Goal: Task Accomplishment & Management: Complete application form

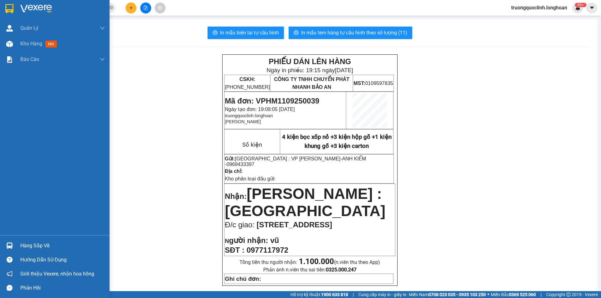
click at [7, 14] on div at bounding box center [55, 10] width 110 height 20
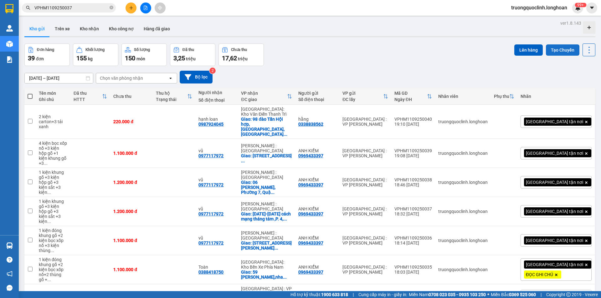
click at [564, 51] on button "Tạo Chuyến" at bounding box center [562, 49] width 33 height 11
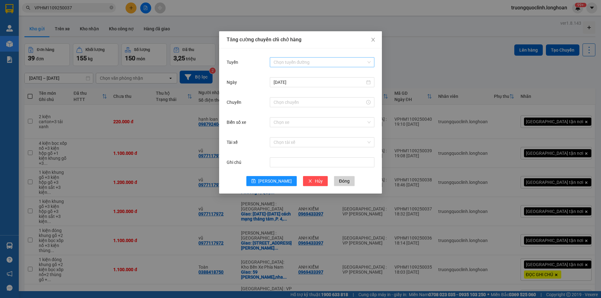
click at [319, 63] on input "Tuyến" at bounding box center [319, 62] width 93 height 9
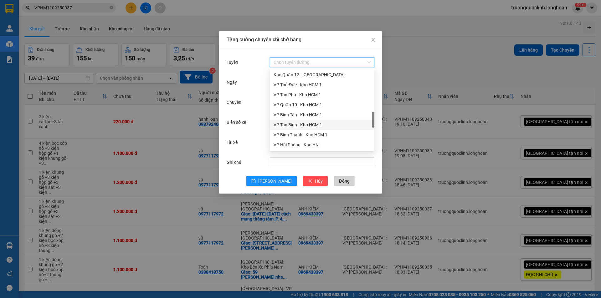
scroll to position [313, 0]
click at [298, 132] on div "VP [PERSON_NAME]" at bounding box center [321, 132] width 97 height 7
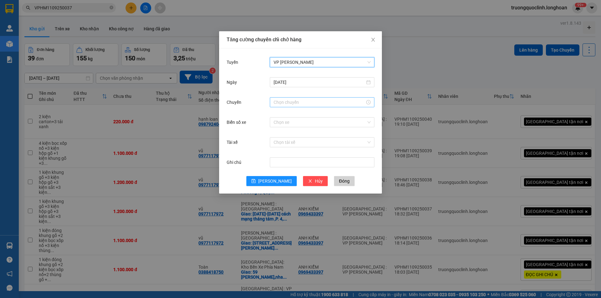
click at [289, 102] on input "Chuyến" at bounding box center [318, 102] width 91 height 7
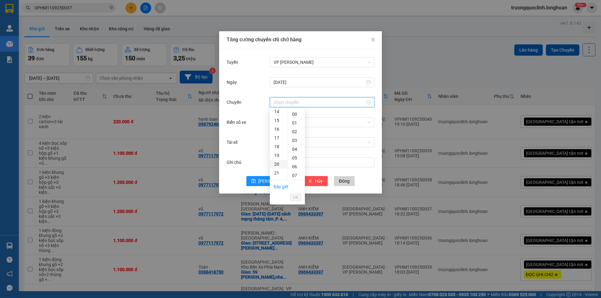
click at [275, 164] on div "20" at bounding box center [279, 164] width 18 height 9
type input "20:00"
click at [296, 197] on span "OK" at bounding box center [296, 197] width 6 height 7
click at [308, 124] on input "Biển số xe" at bounding box center [319, 122] width 93 height 9
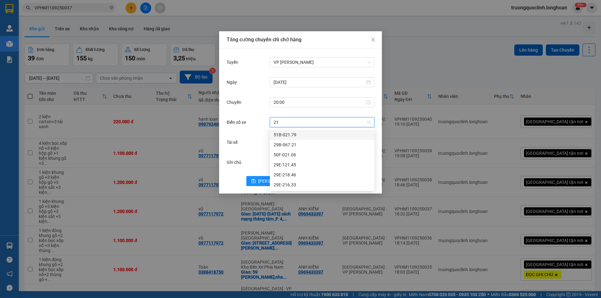
type input "218"
click at [303, 131] on div "29E-218.46" at bounding box center [322, 135] width 105 height 10
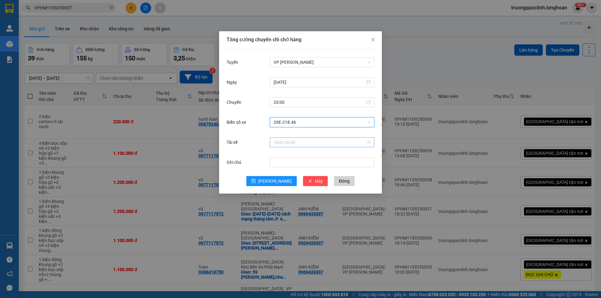
click at [304, 140] on input "Tài xế" at bounding box center [319, 142] width 93 height 9
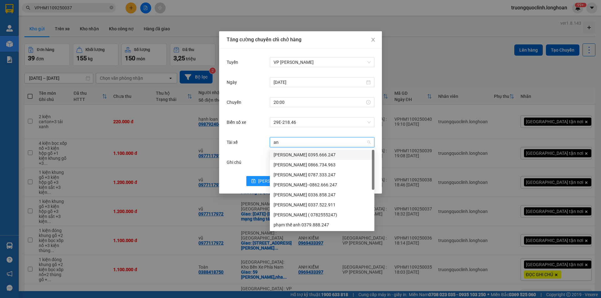
type input "a"
type input "ánh"
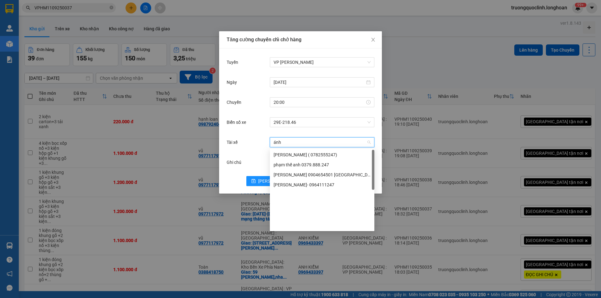
scroll to position [0, 0]
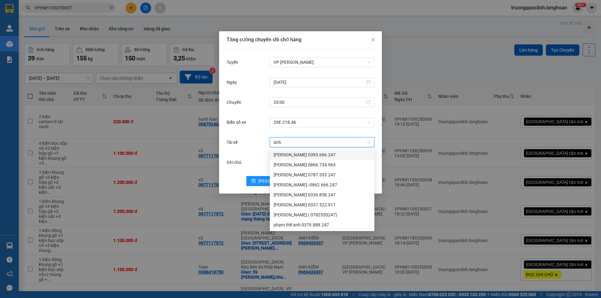
click at [289, 142] on input "ánh" at bounding box center [319, 142] width 93 height 9
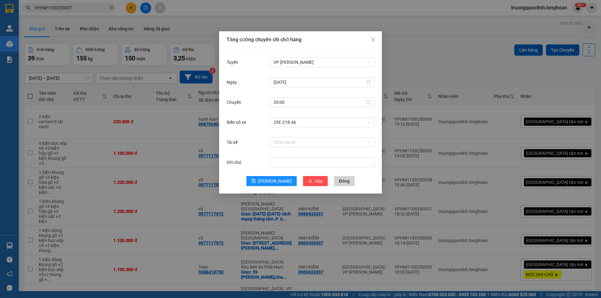
click at [361, 133] on div "Biển số xe 29E-218.46" at bounding box center [301, 126] width 148 height 20
click at [274, 178] on span "[PERSON_NAME]" at bounding box center [274, 181] width 33 height 7
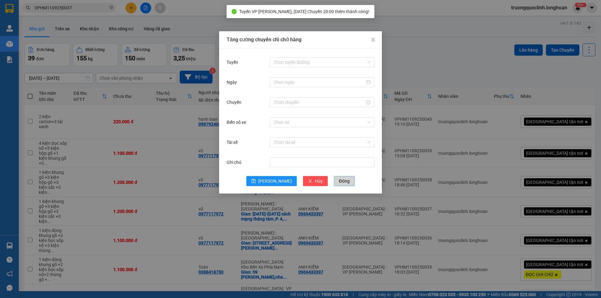
click at [339, 180] on span "Đóng" at bounding box center [344, 181] width 11 height 7
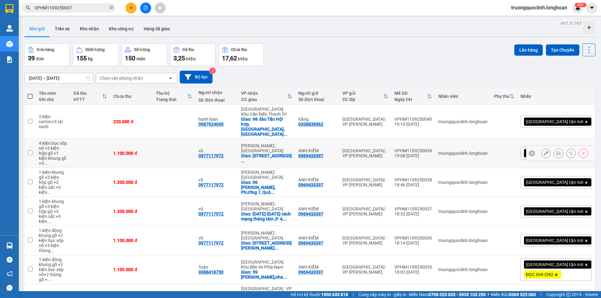
scroll to position [89, 0]
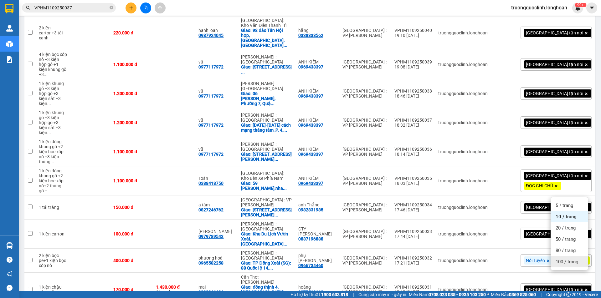
click at [559, 259] on span "100 / trang" at bounding box center [566, 262] width 23 height 6
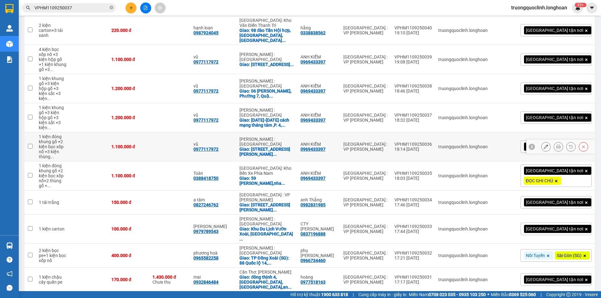
scroll to position [0, 0]
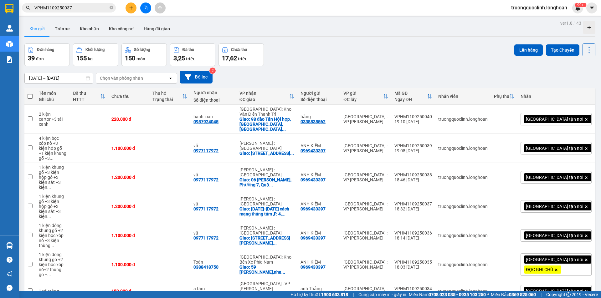
click at [33, 97] on th at bounding box center [29, 96] width 11 height 17
click at [29, 95] on span at bounding box center [30, 96] width 5 height 5
click at [30, 93] on input "checkbox" at bounding box center [30, 93] width 0 height 0
checkbox input "true"
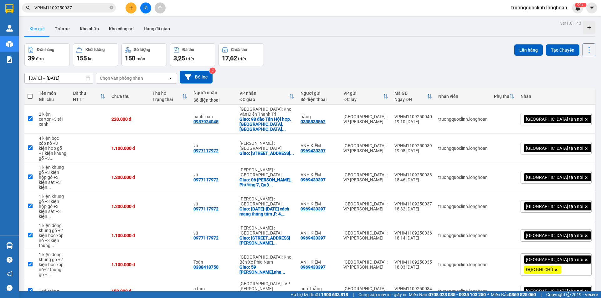
checkbox input "true"
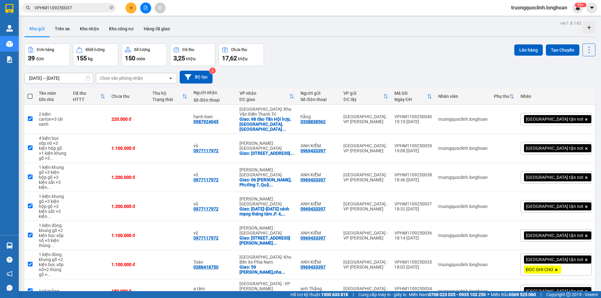
checkbox input "true"
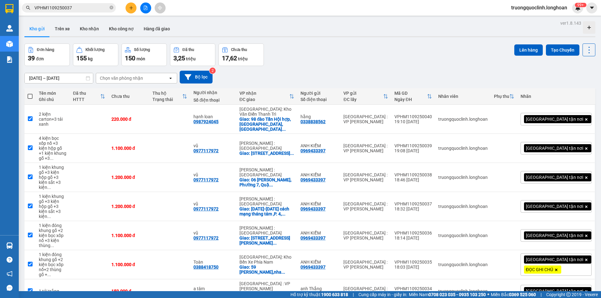
checkbox input "true"
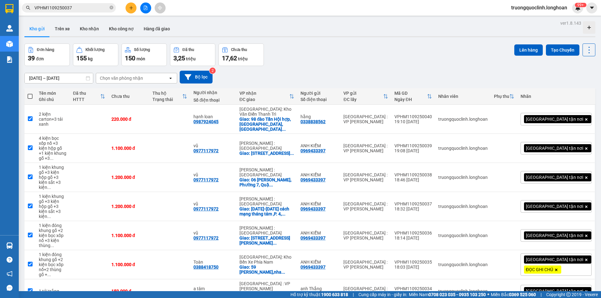
checkbox input "true"
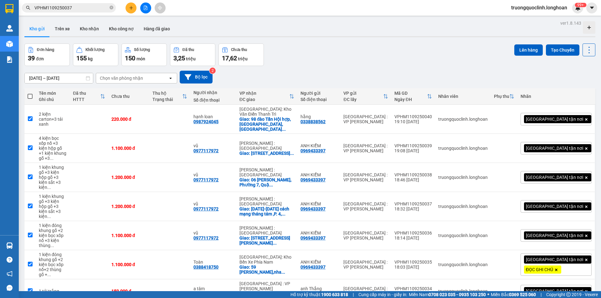
checkbox input "true"
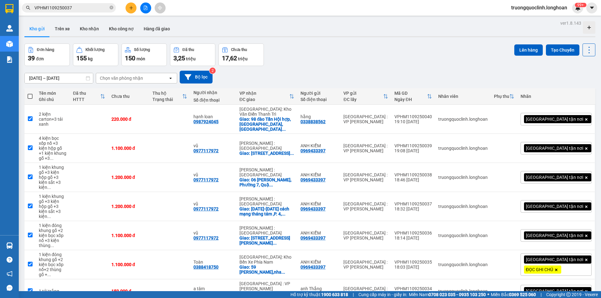
checkbox input "true"
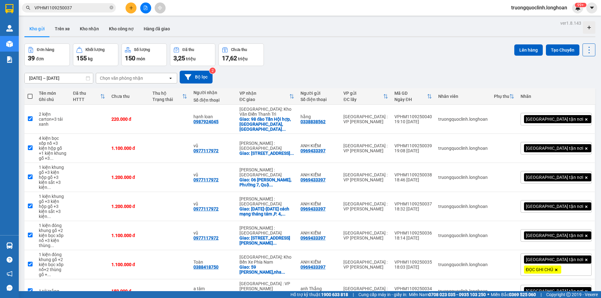
checkbox input "true"
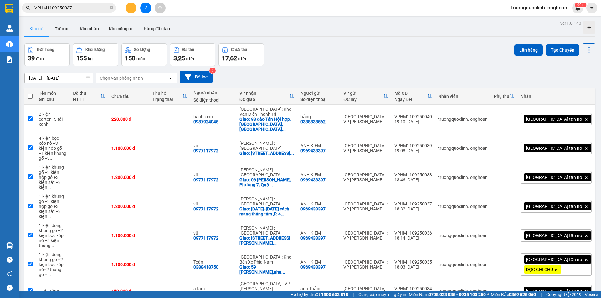
checkbox input "true"
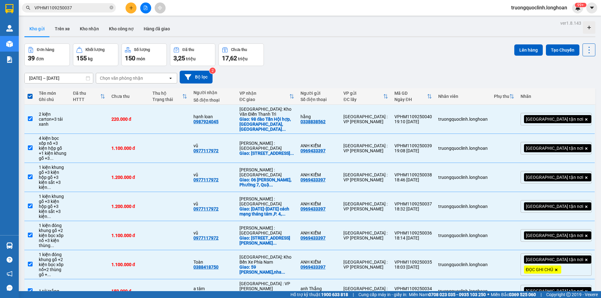
click at [30, 94] on span at bounding box center [30, 96] width 5 height 5
click at [30, 93] on input "checkbox" at bounding box center [30, 93] width 0 height 0
checkbox input "false"
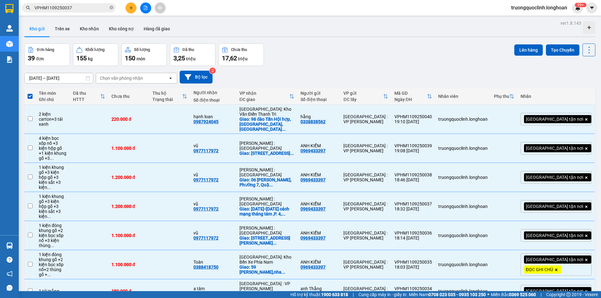
checkbox input "false"
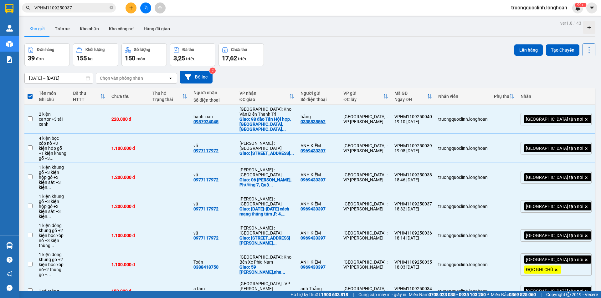
checkbox input "false"
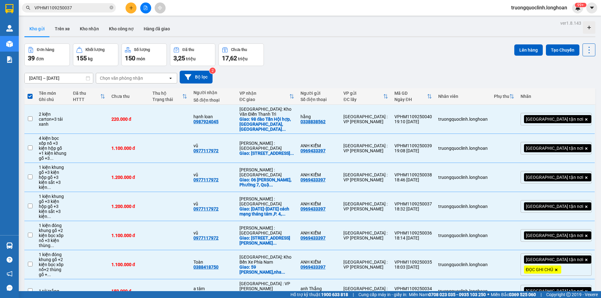
checkbox input "false"
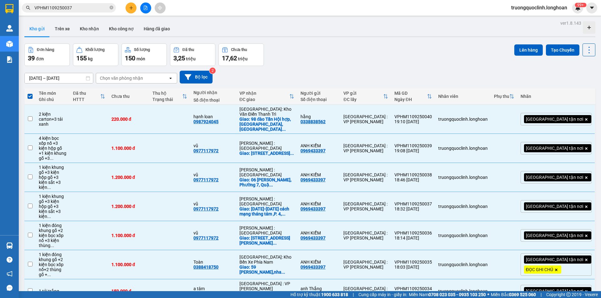
checkbox input "false"
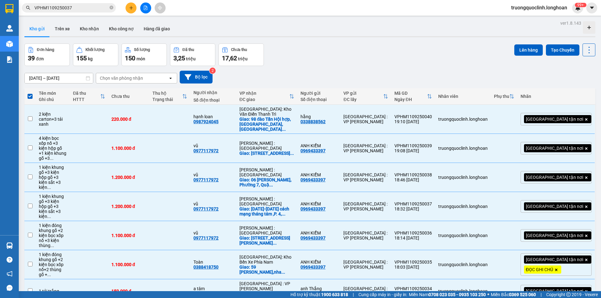
checkbox input "false"
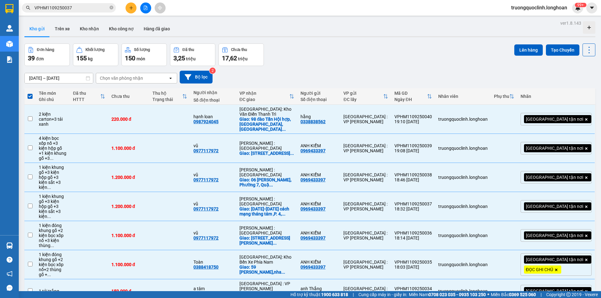
checkbox input "false"
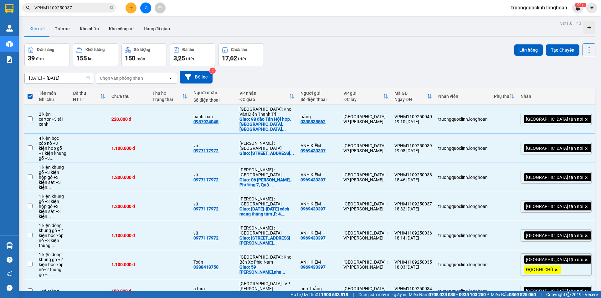
checkbox input "false"
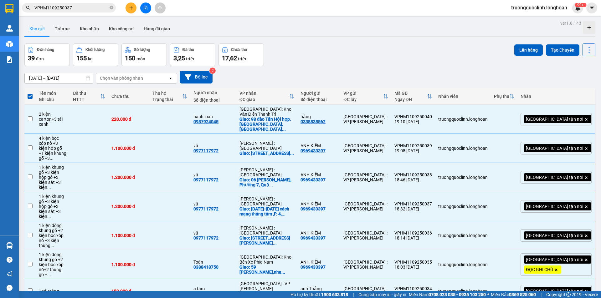
checkbox input "false"
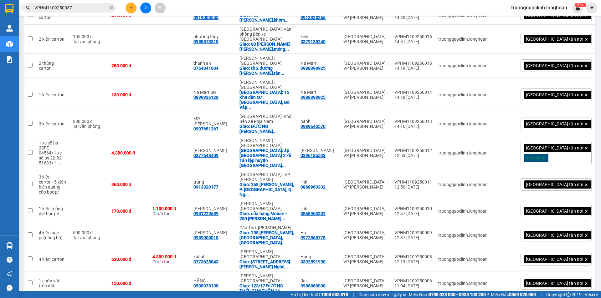
scroll to position [739, 0]
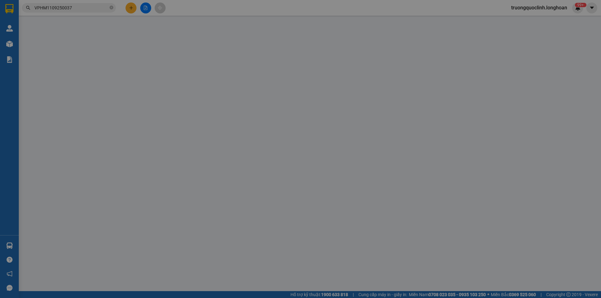
type input "0837196888"
type input "CTY [PERSON_NAME]"
type input "0853030405"
type input "thiên thuận phát"
checkbox input "true"
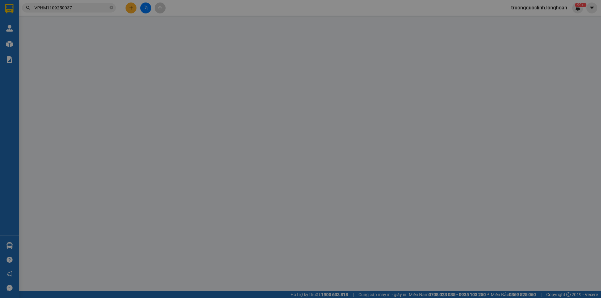
type input "108 đông thạnh, 4/2 , hóc môn, HCM"
type input "nhận nguyên kiện,giao nguyên kiện,bể vỡ k đền"
type input "290.000"
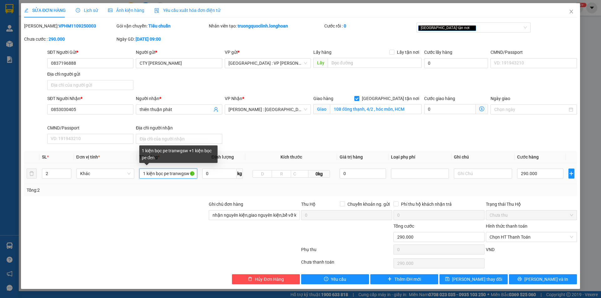
click at [188, 172] on input "1 kiện bọc pe tranwgsw +1 kiện bọc pe đen" at bounding box center [168, 174] width 58 height 10
drag, startPoint x: 188, startPoint y: 172, endPoint x: 171, endPoint y: 172, distance: 17.5
click at [171, 172] on input "1 kiện bọc pe tranwgsw +1 kiện bọc pe đen" at bounding box center [168, 174] width 58 height 10
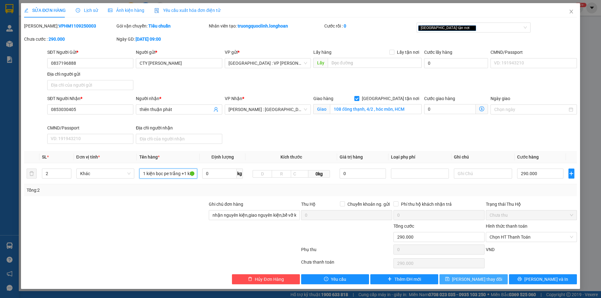
type input "1 kiện bọc pe trắng +1 kiện bọc pe đen"
click at [471, 280] on span "[PERSON_NAME] thay đổi" at bounding box center [477, 279] width 50 height 7
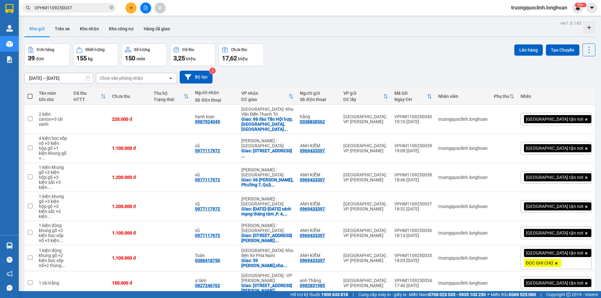
click at [30, 96] on span at bounding box center [30, 96] width 5 height 5
click at [30, 93] on input "checkbox" at bounding box center [30, 93] width 0 height 0
checkbox input "true"
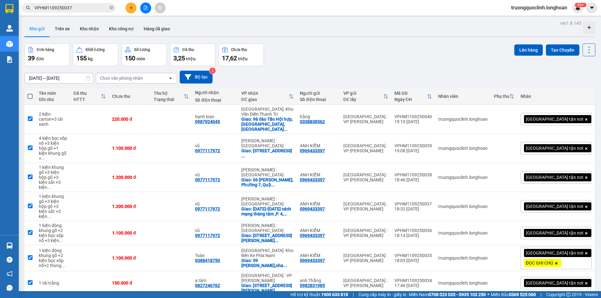
checkbox input "true"
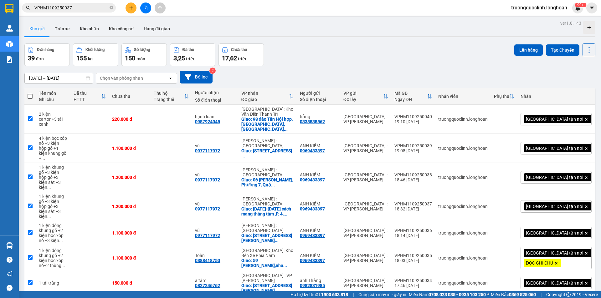
checkbox input "true"
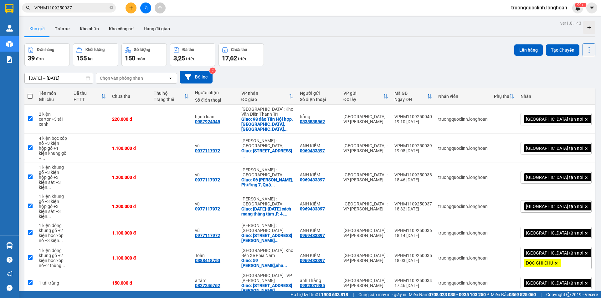
checkbox input "true"
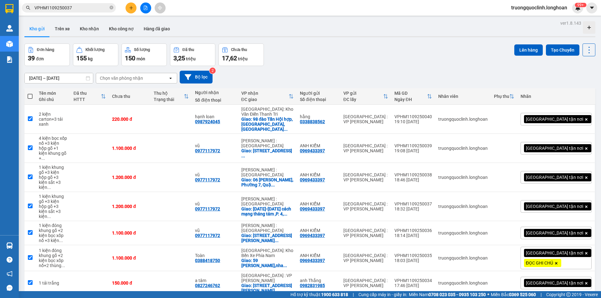
checkbox input "true"
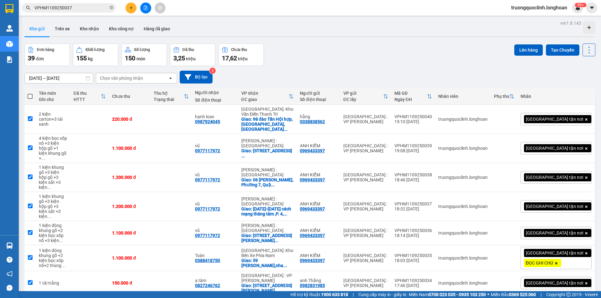
checkbox input "true"
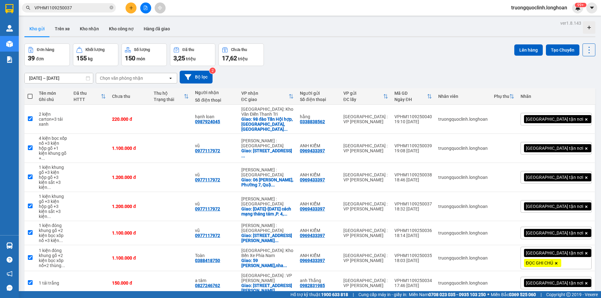
checkbox input "true"
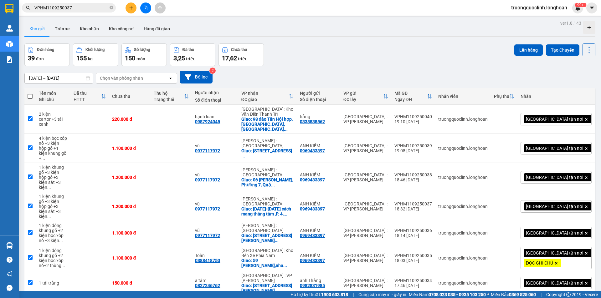
checkbox input "true"
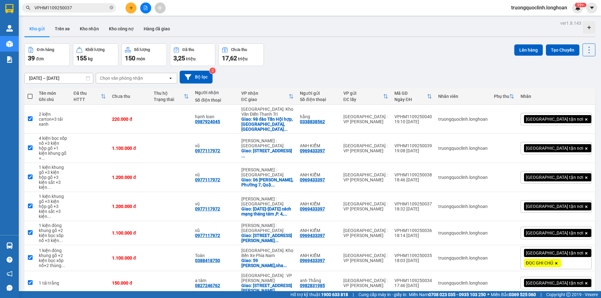
checkbox input "true"
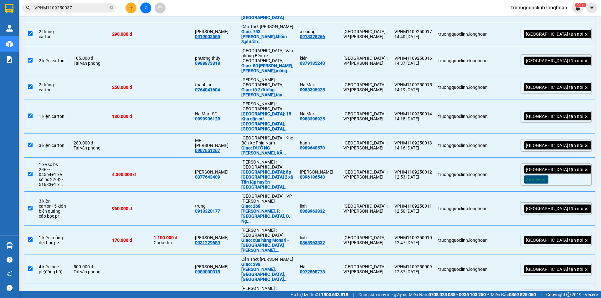
scroll to position [642, 0]
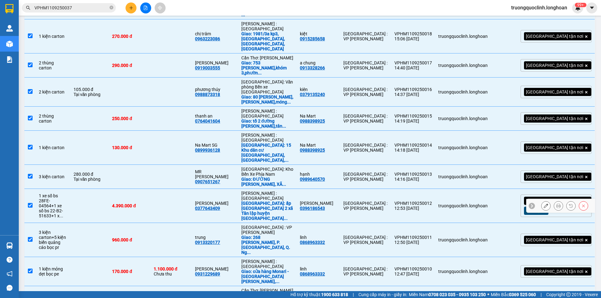
click at [32, 203] on input "checkbox" at bounding box center [30, 205] width 5 height 5
checkbox input "false"
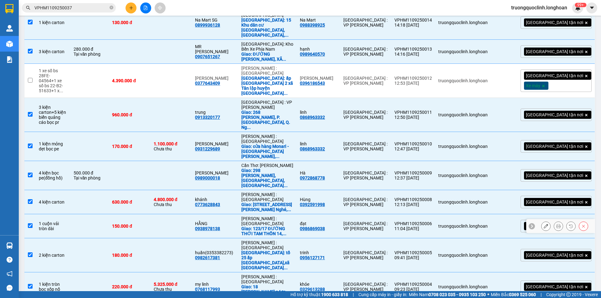
scroll to position [736, 0]
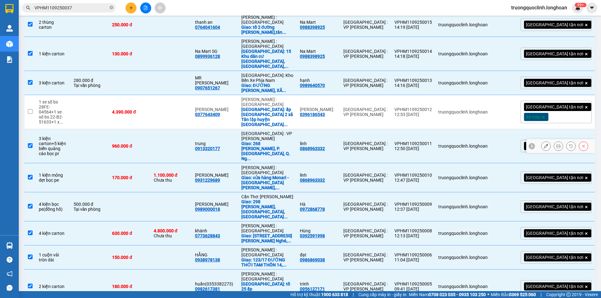
click at [31, 143] on input "checkbox" at bounding box center [30, 145] width 5 height 5
checkbox input "false"
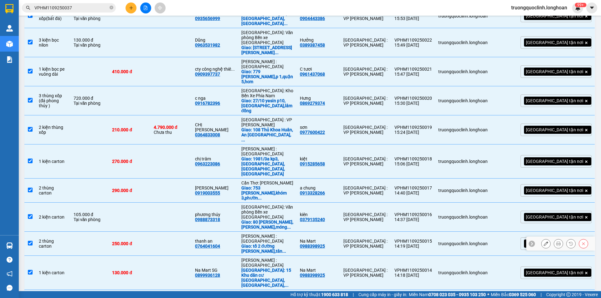
scroll to position [486, 0]
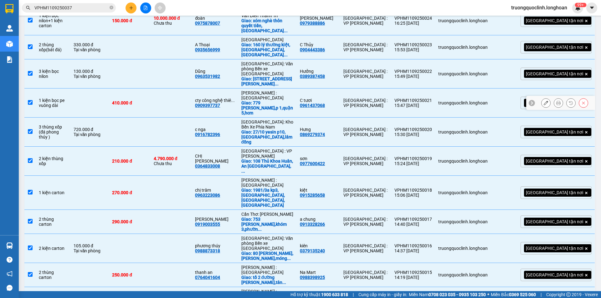
click at [31, 100] on input "checkbox" at bounding box center [30, 102] width 5 height 5
checkbox input "false"
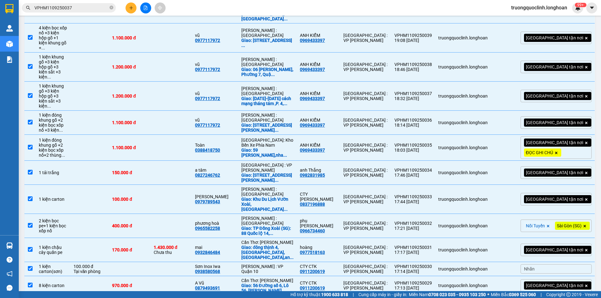
scroll to position [0, 0]
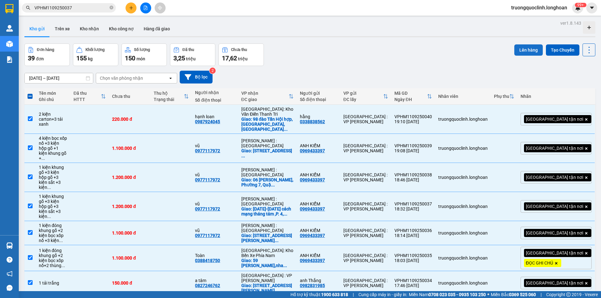
click at [525, 49] on button "Lên hàng" at bounding box center [528, 49] width 28 height 11
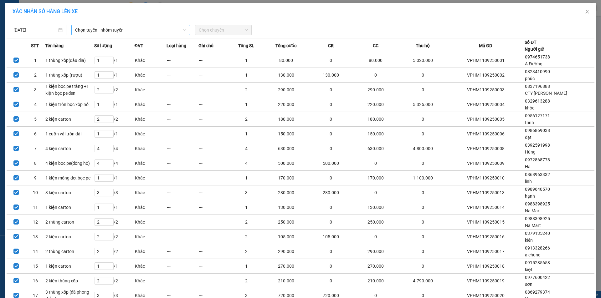
drag, startPoint x: 130, startPoint y: 29, endPoint x: 133, endPoint y: 36, distance: 7.4
click at [130, 29] on span "Chọn tuyến - nhóm tuyến" at bounding box center [130, 29] width 111 height 9
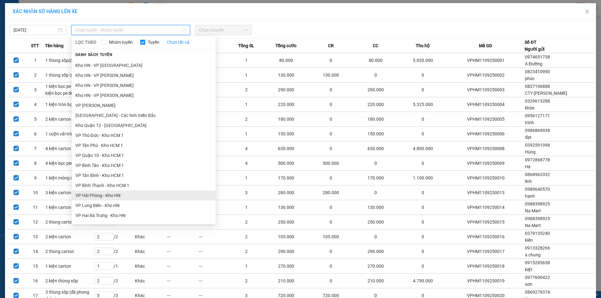
scroll to position [219, 0]
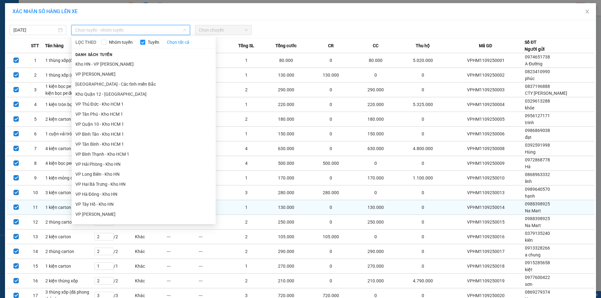
drag, startPoint x: 101, startPoint y: 212, endPoint x: 112, endPoint y: 202, distance: 15.5
click at [101, 212] on li "VP [PERSON_NAME]" at bounding box center [144, 214] width 144 height 10
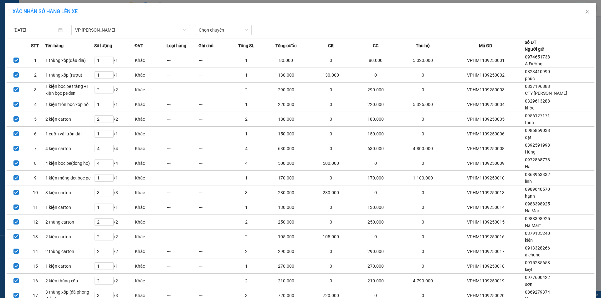
click at [212, 25] on div "[DATE] VP Hoàng Mai - Kho HN LỌC THEO Nhóm tuyến Tuyến Chọn tất cả Danh sách tu…" at bounding box center [301, 28] width 588 height 13
click at [220, 31] on span "Chọn chuyến" at bounding box center [223, 29] width 49 height 9
click at [216, 53] on div "20:00 (TC) - 29E-218.46" at bounding box center [221, 52] width 49 height 7
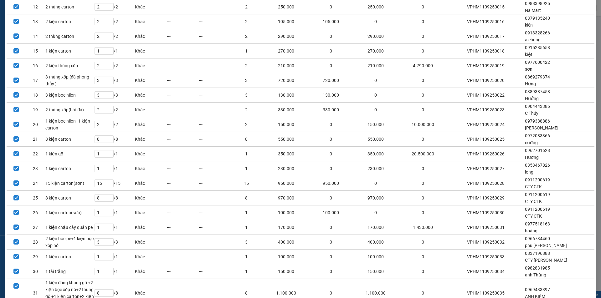
scroll to position [406, 0]
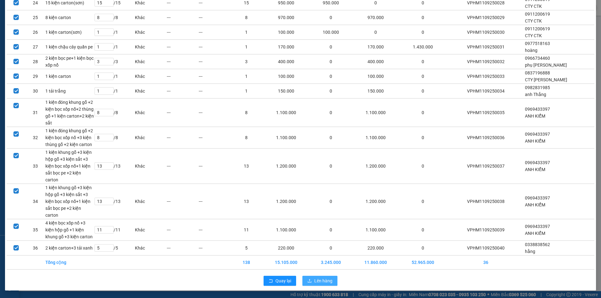
click at [322, 279] on span "Lên hàng" at bounding box center [323, 281] width 18 height 7
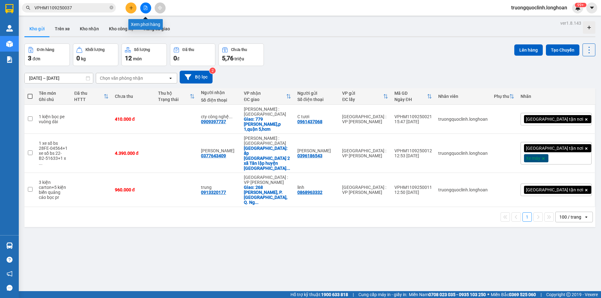
click at [146, 10] on button at bounding box center [145, 8] width 11 height 11
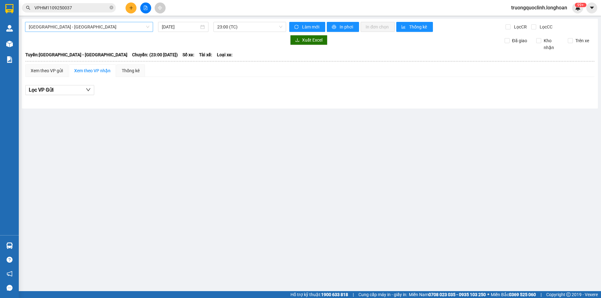
click at [104, 25] on span "[GEOGRAPHIC_DATA] - [GEOGRAPHIC_DATA]" at bounding box center [89, 26] width 120 height 9
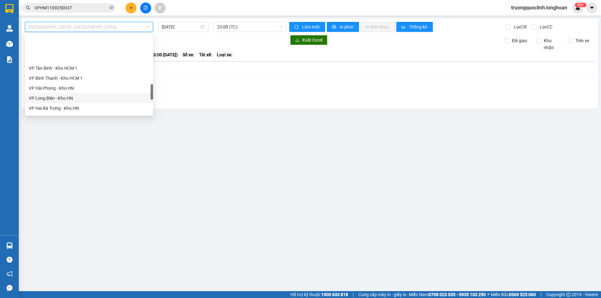
scroll to position [313, 0]
click at [58, 110] on div "VP [PERSON_NAME]" at bounding box center [89, 107] width 120 height 7
type input "[DATE]"
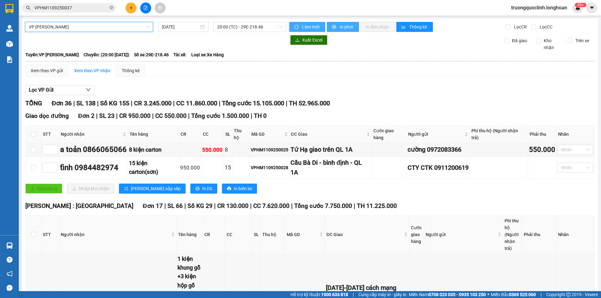
click at [340, 25] on span "In phơi" at bounding box center [347, 26] width 14 height 7
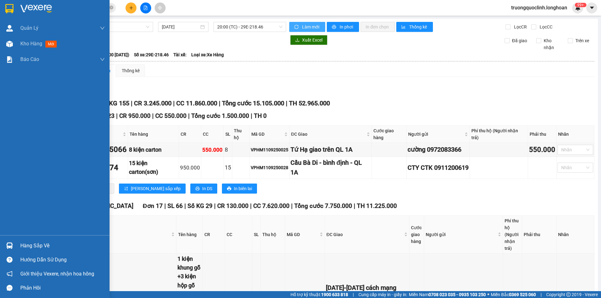
click at [11, 9] on img at bounding box center [9, 8] width 8 height 9
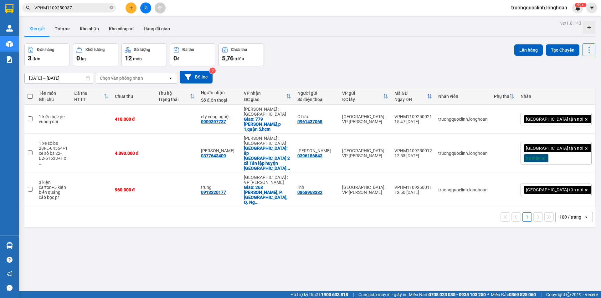
click at [147, 10] on button at bounding box center [145, 8] width 11 height 11
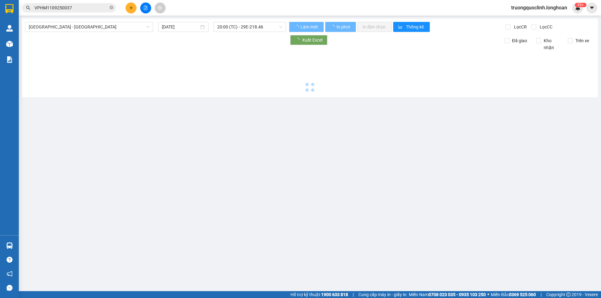
click at [103, 24] on span "[GEOGRAPHIC_DATA] - [GEOGRAPHIC_DATA]" at bounding box center [89, 26] width 120 height 9
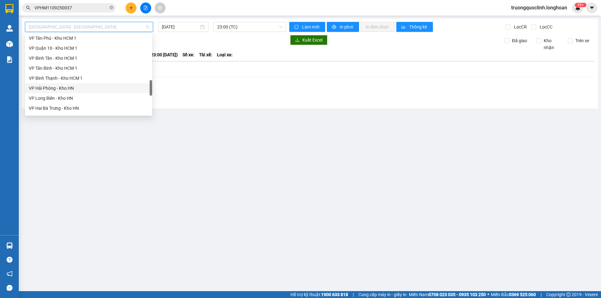
scroll to position [344, 0]
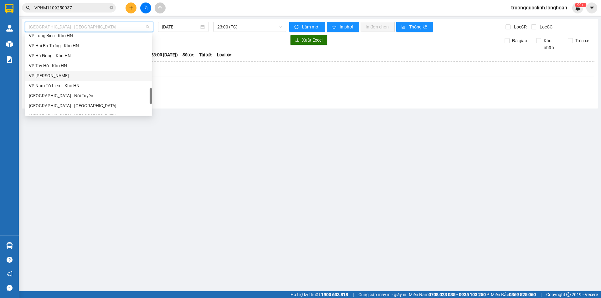
click at [70, 76] on div "VP [PERSON_NAME]" at bounding box center [89, 75] width 120 height 7
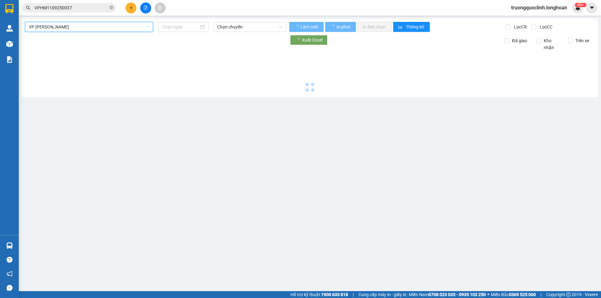
type input "[DATE]"
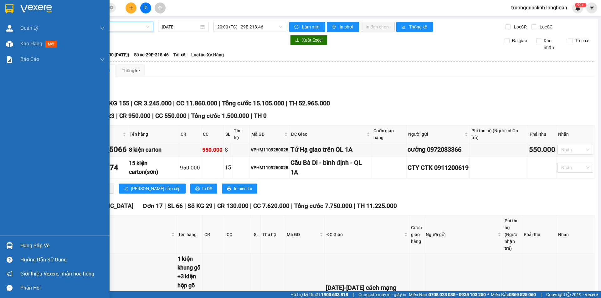
click at [8, 10] on img at bounding box center [9, 8] width 8 height 9
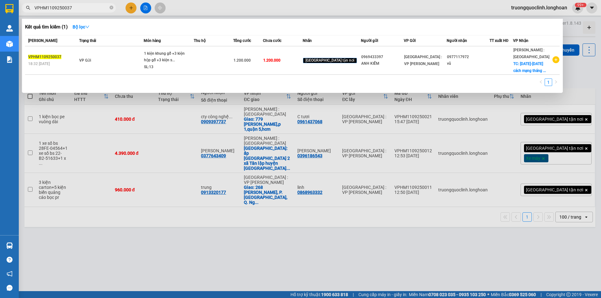
click at [73, 6] on input "VPHM1109250037" at bounding box center [71, 7] width 74 height 7
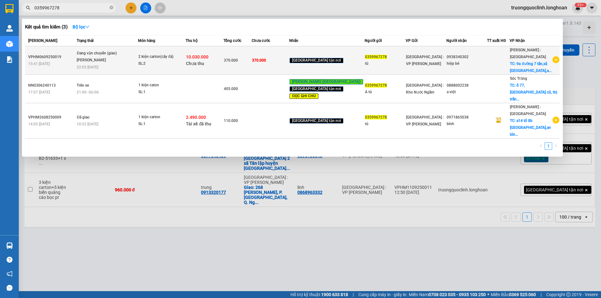
type input "0359967278"
click at [223, 61] on div "10.030.000 Chưa thu" at bounding box center [204, 60] width 37 height 13
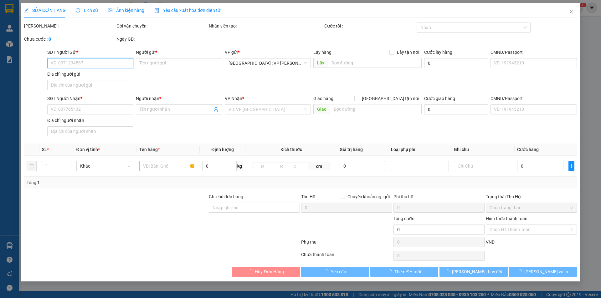
type input "0359967278"
type input "tú"
type input "0938340302"
type input "hiệp bé"
checkbox input "true"
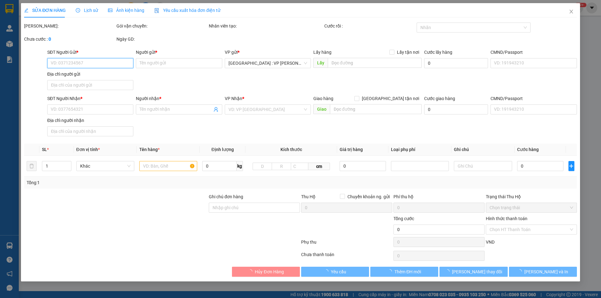
type input "9a đường 7 tấn,xã [GEOGRAPHIC_DATA],[GEOGRAPHIC_DATA],[GEOGRAPHIC_DATA],[GEOGRA…"
type input "nhận nguyên kiện,giao nguyên kiện,bể vỡ k đền"
type input "370.000"
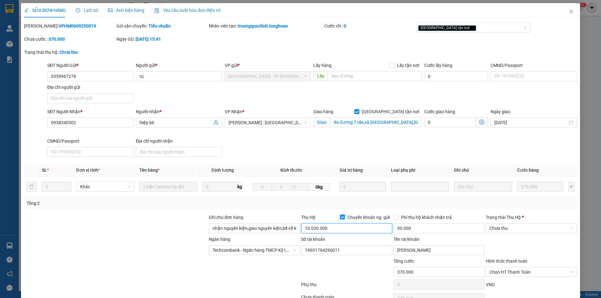
click at [338, 230] on input "10.030.000" at bounding box center [346, 228] width 91 height 10
type input "4.830.000"
click at [414, 227] on input "30.000" at bounding box center [438, 228] width 91 height 10
type input "20.000"
click at [526, 248] on div "Ngân hàng Techcombank - Ngân hàng TMCP Kỹ thương Việt Nam Số tài khoản 19031794…" at bounding box center [300, 247] width 554 height 22
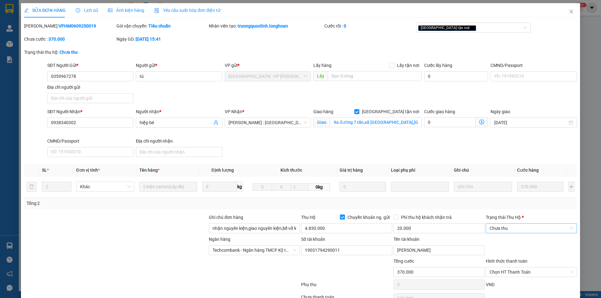
scroll to position [33, 0]
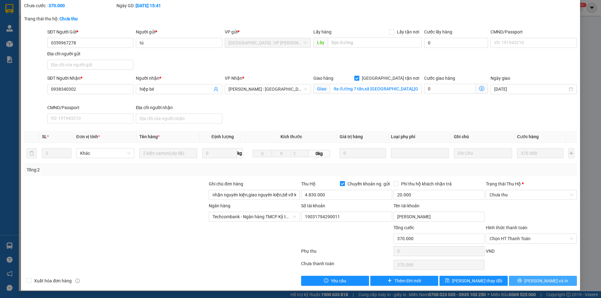
click at [524, 278] on button "[PERSON_NAME] và In" at bounding box center [543, 281] width 68 height 10
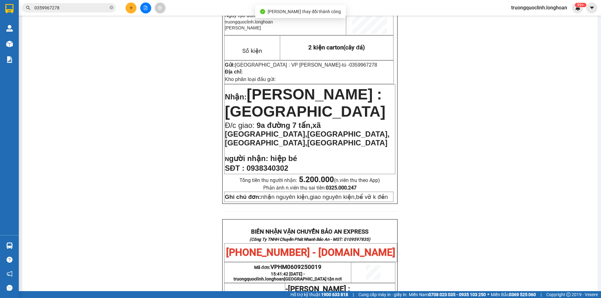
scroll to position [31, 0]
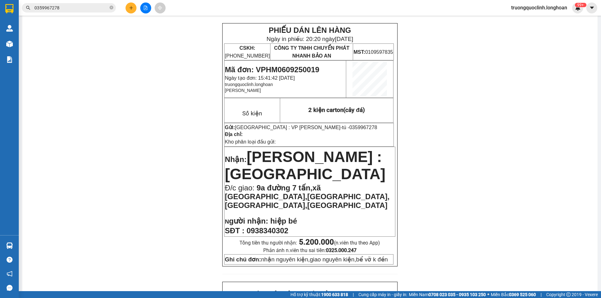
click at [287, 67] on span "Mã đơn: VPHM0609250019" at bounding box center [272, 69] width 94 height 8
copy span "VPHM0609250019"
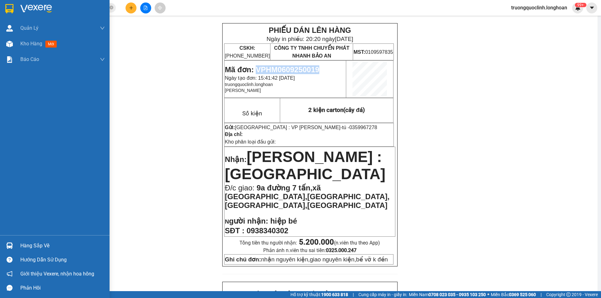
click at [12, 9] on img at bounding box center [9, 8] width 8 height 9
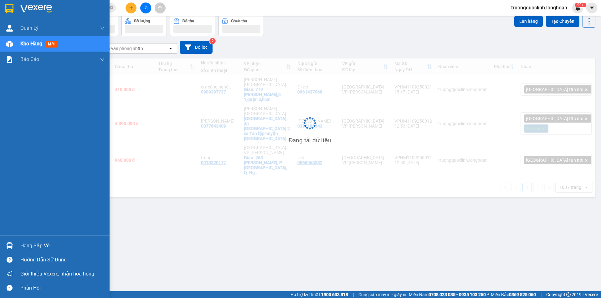
scroll to position [29, 0]
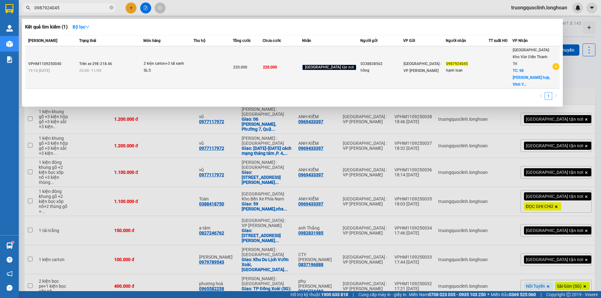
type input "0987924045"
click at [170, 67] on div "SL: 5" at bounding box center [167, 70] width 47 height 7
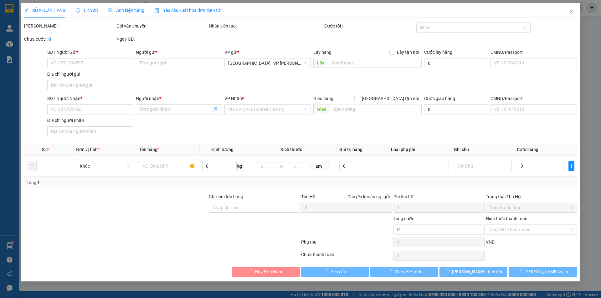
type input "0338838562"
type input "hằng"
type input "0987924045"
type input "hạnh loan"
checkbox input "true"
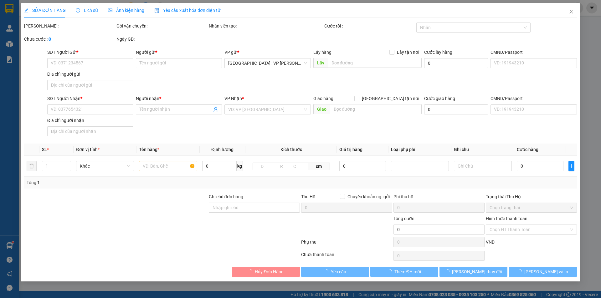
type input "98 đào Tấn Hội hợp, [GEOGRAPHIC_DATA], [GEOGRAPHIC_DATA]"
type input "220.000"
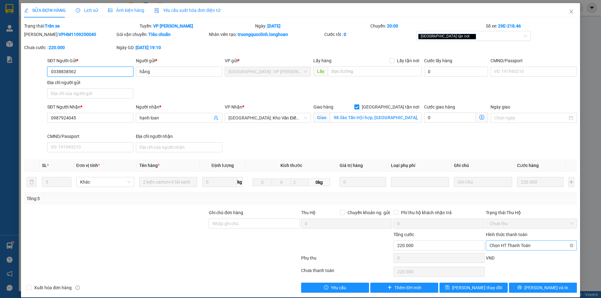
drag, startPoint x: 522, startPoint y: 243, endPoint x: 523, endPoint y: 249, distance: 6.1
click at [521, 243] on span "Chọn HT Thanh Toán" at bounding box center [531, 245] width 84 height 9
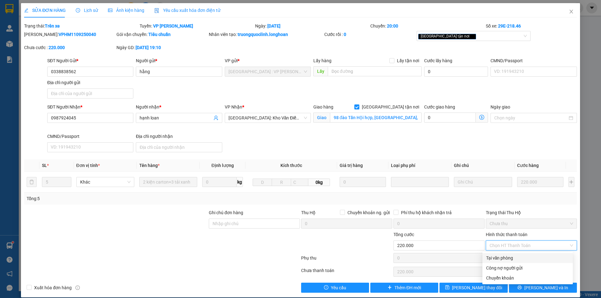
click at [505, 257] on div "Tại văn phòng" at bounding box center [527, 258] width 83 height 7
type input "0"
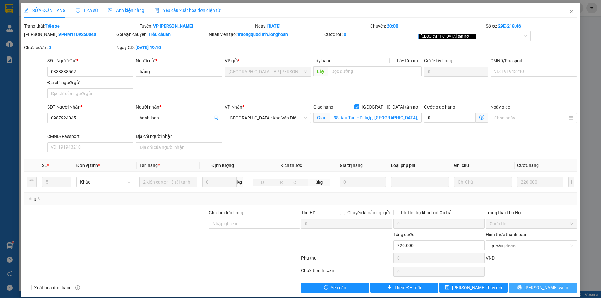
click at [532, 286] on button "[PERSON_NAME] và In" at bounding box center [543, 288] width 68 height 10
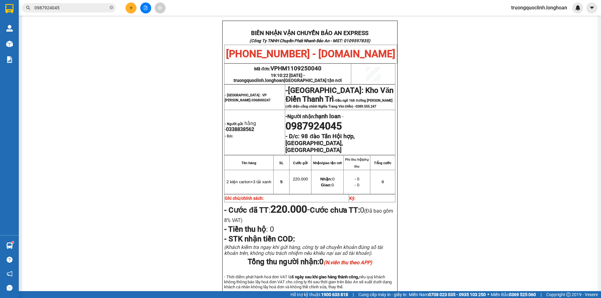
scroll to position [344, 0]
